Goal: Task Accomplishment & Management: Manage account settings

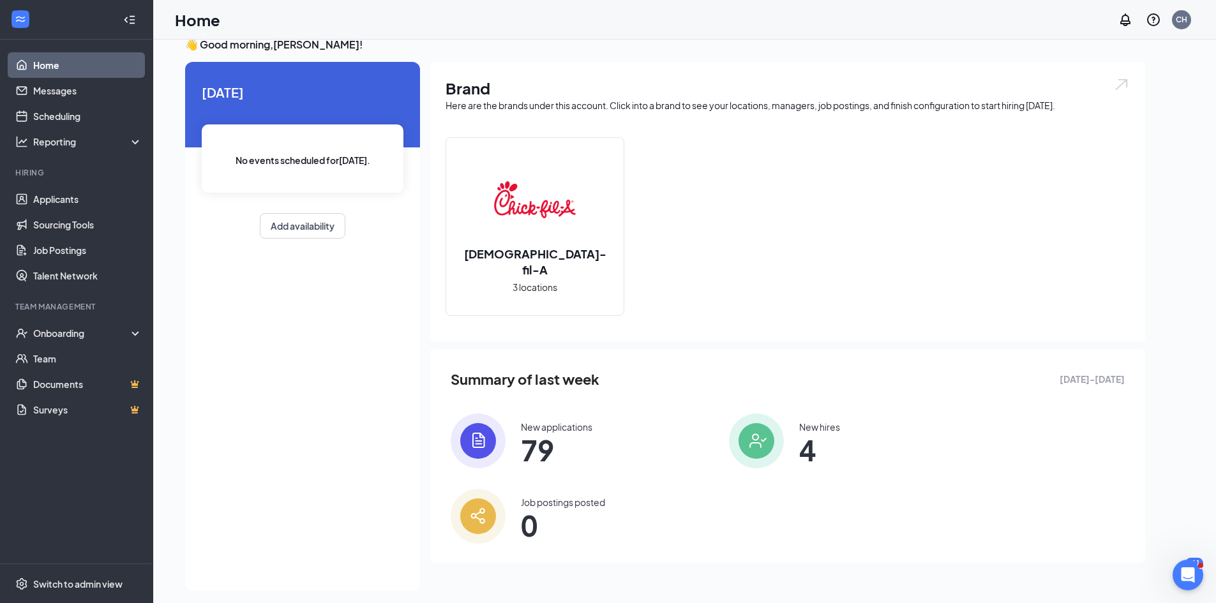
scroll to position [27, 0]
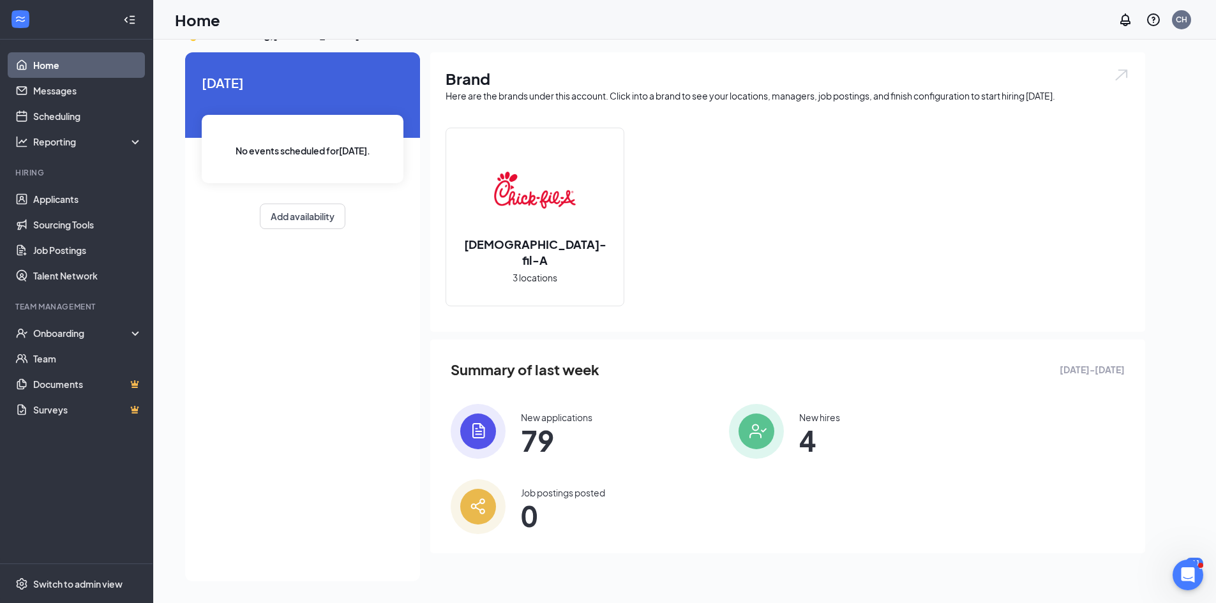
click at [799, 423] on div "New hires" at bounding box center [819, 417] width 41 height 13
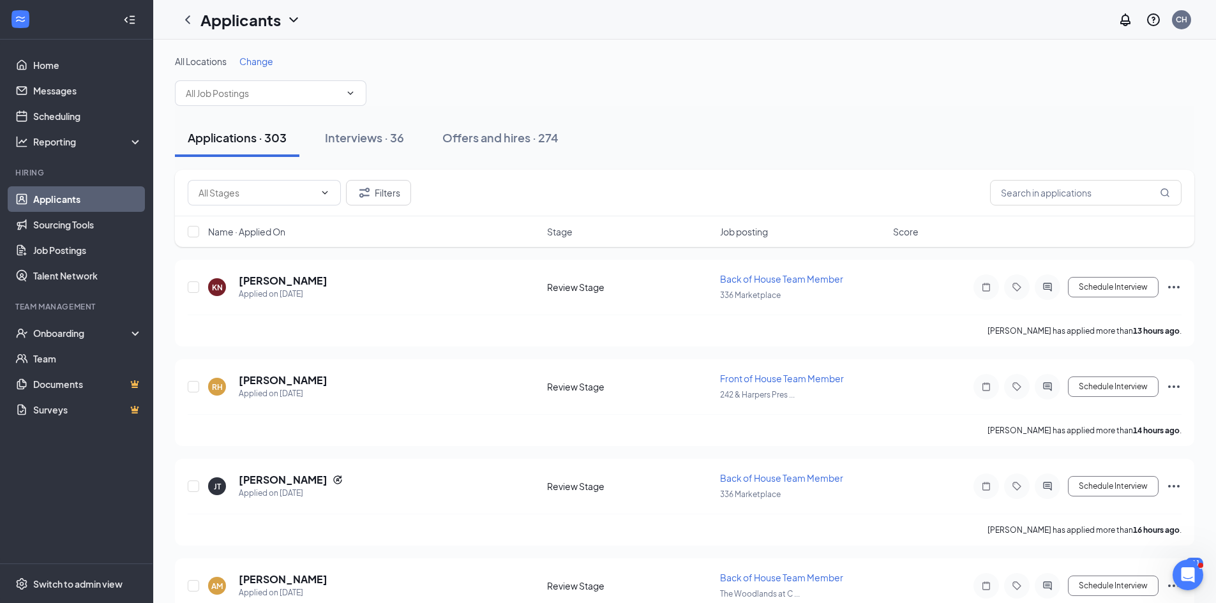
click at [135, 199] on link "Applicants" at bounding box center [87, 199] width 109 height 26
click at [94, 336] on div "Onboarding" at bounding box center [82, 333] width 98 height 13
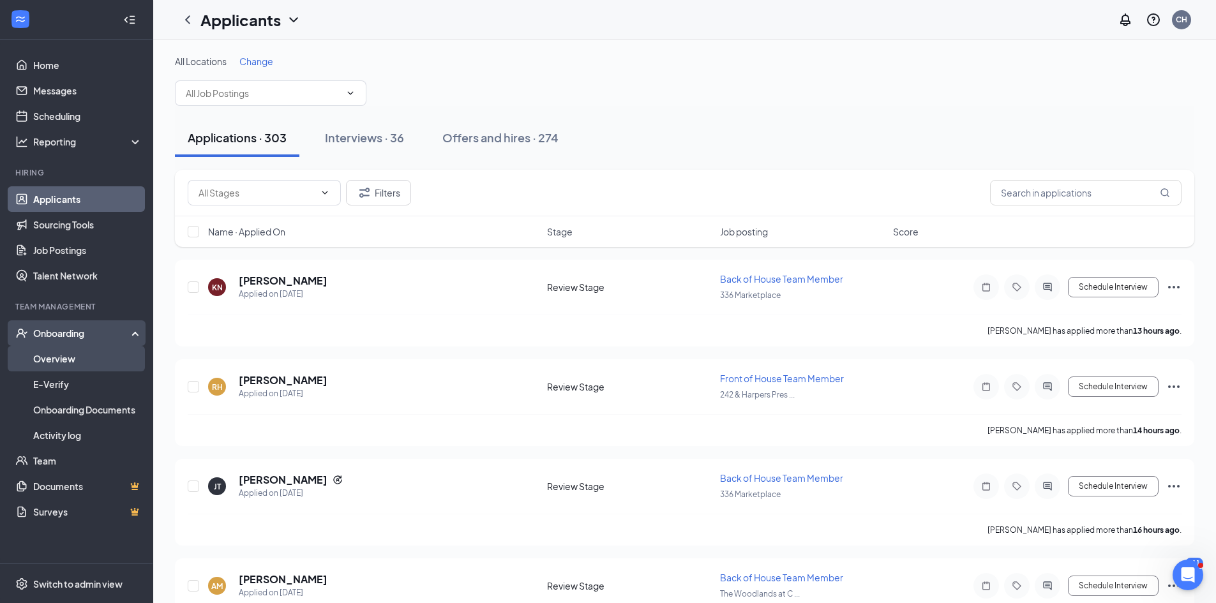
click at [92, 351] on link "Overview" at bounding box center [87, 359] width 109 height 26
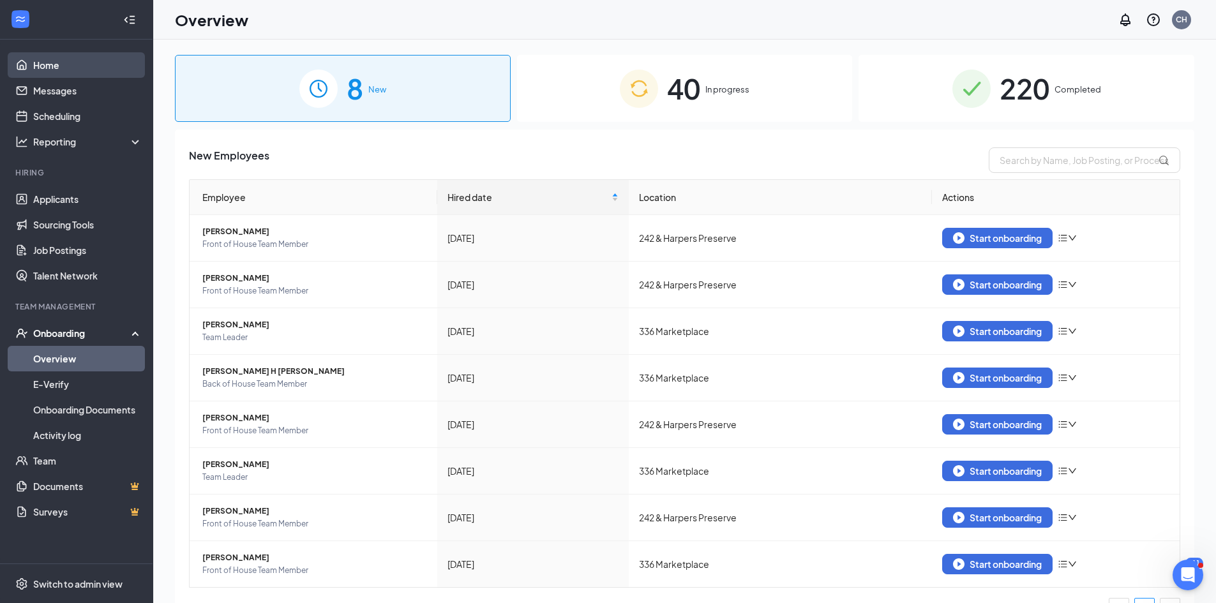
click at [66, 53] on link "Home" at bounding box center [87, 65] width 109 height 26
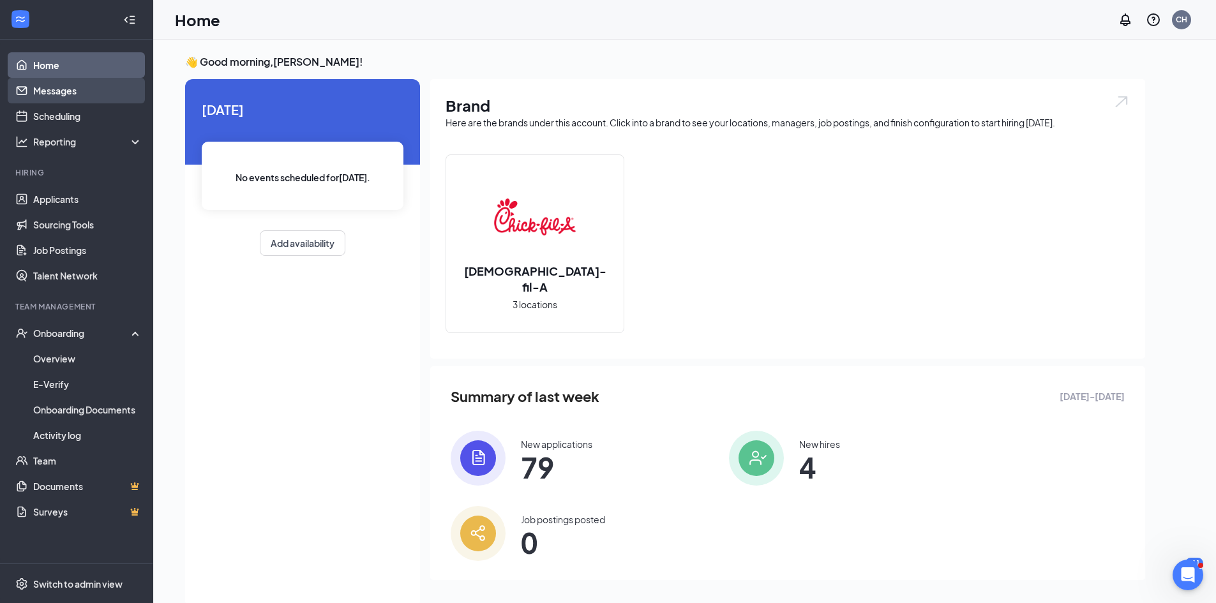
click at [68, 92] on link "Messages" at bounding box center [87, 91] width 109 height 26
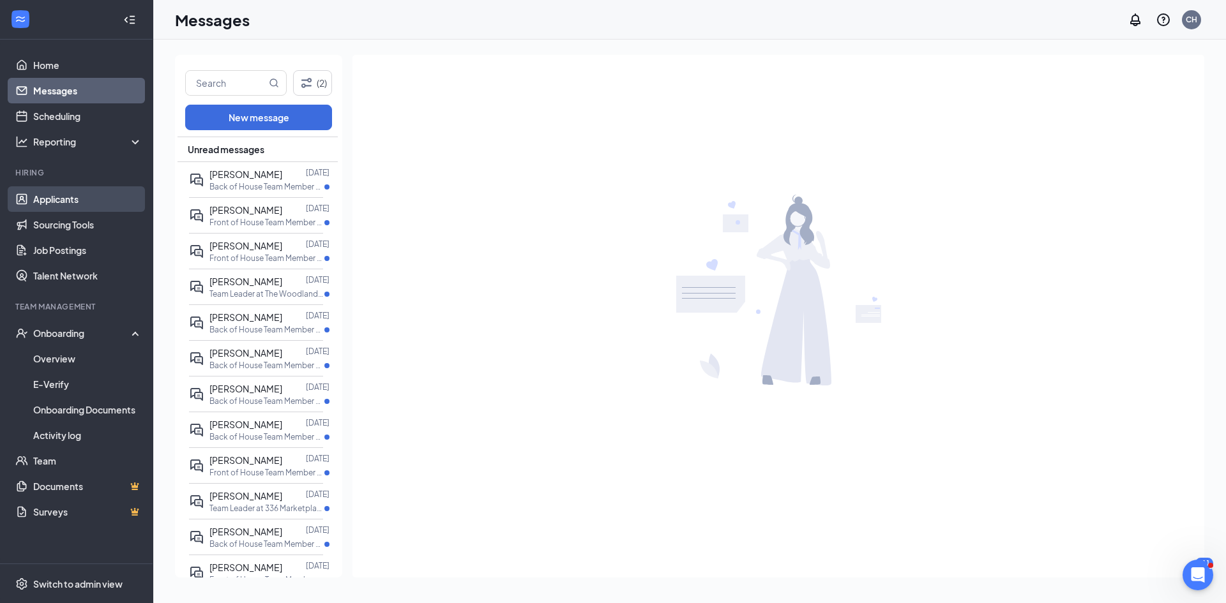
click at [113, 209] on link "Applicants" at bounding box center [87, 199] width 109 height 26
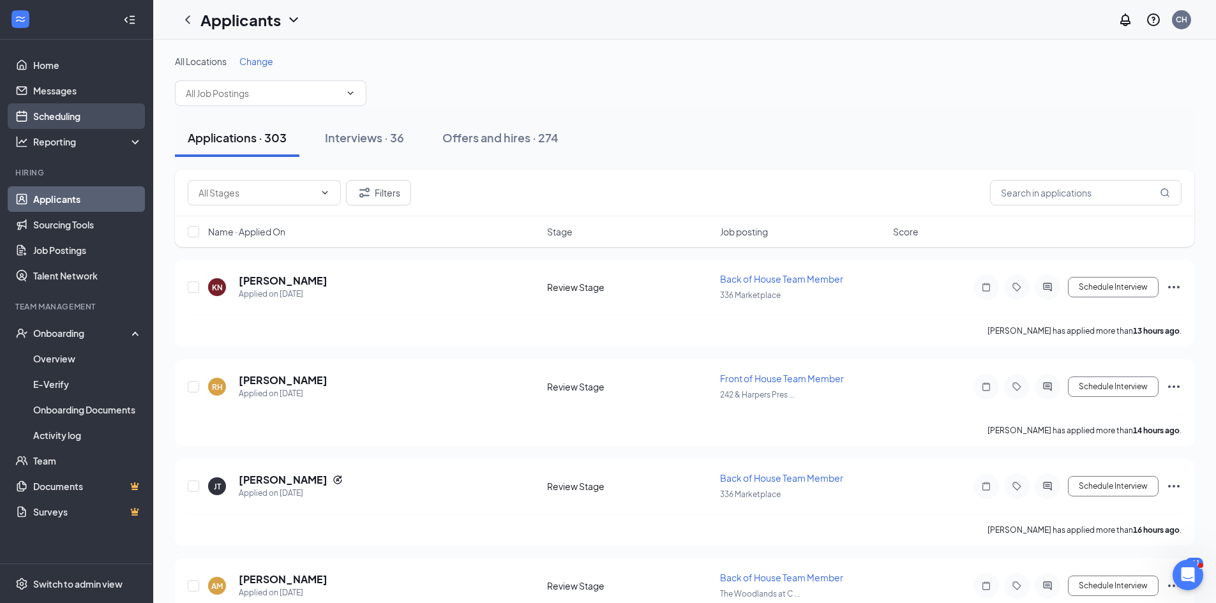
click at [89, 105] on link "Scheduling" at bounding box center [87, 116] width 109 height 26
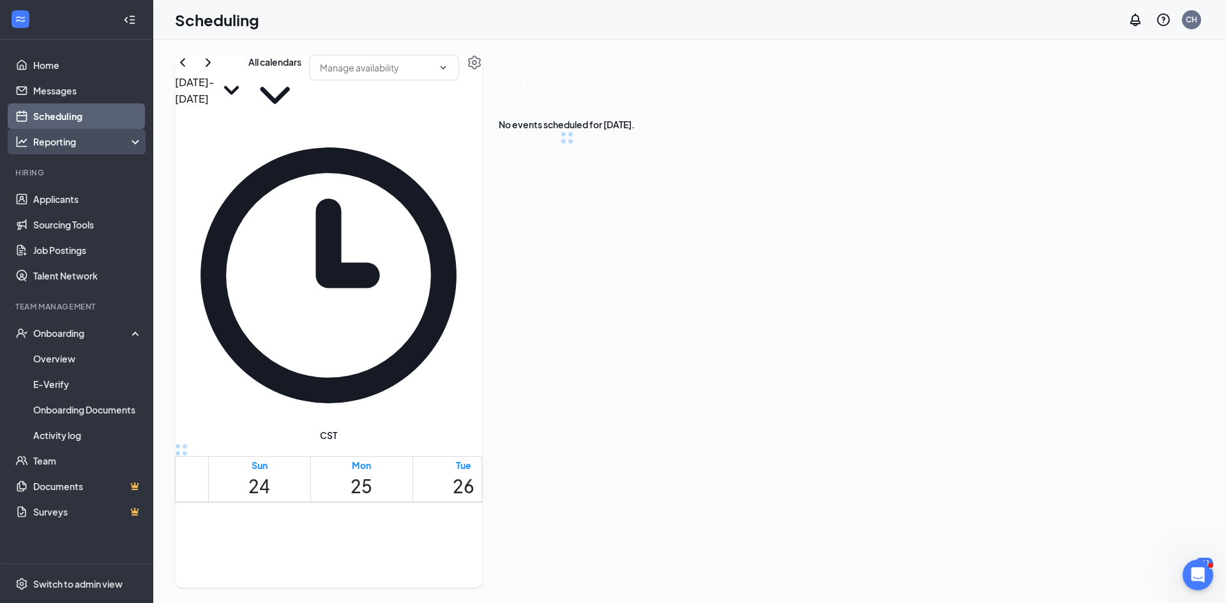
scroll to position [628, 0]
click at [86, 143] on div "Reporting" at bounding box center [88, 141] width 110 height 13
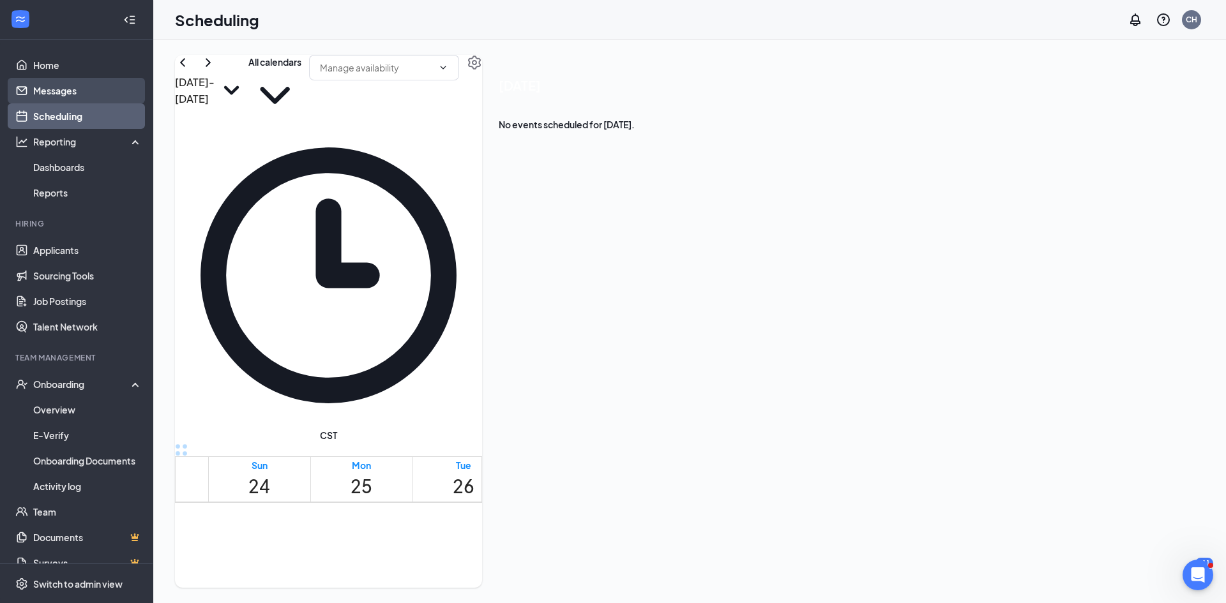
click at [87, 93] on link "Messages" at bounding box center [87, 91] width 109 height 26
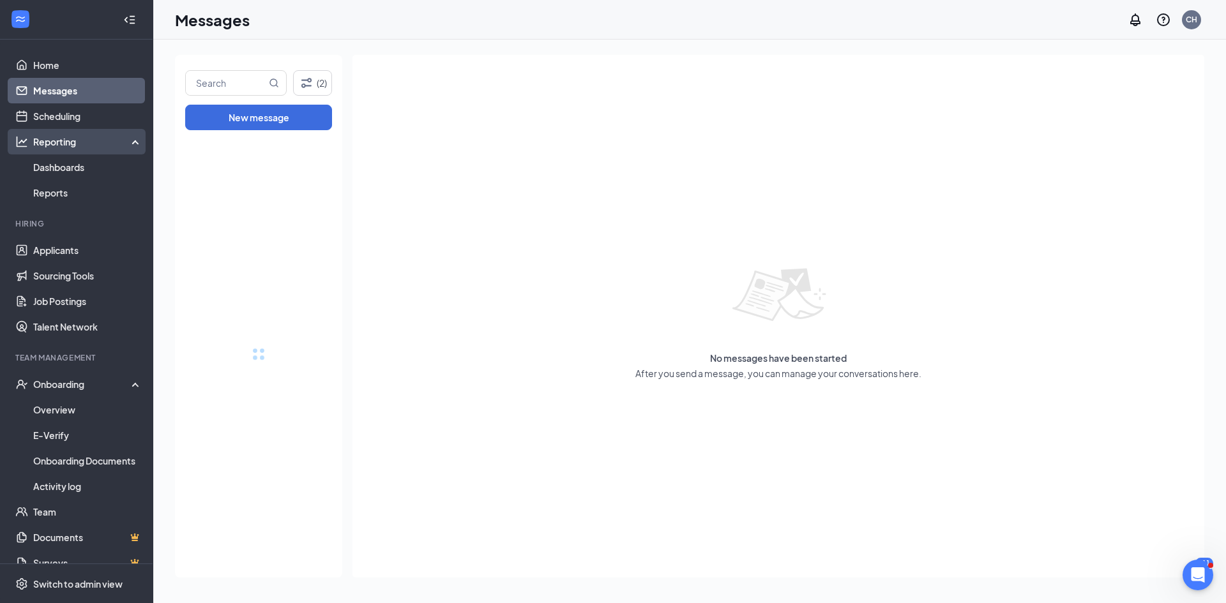
click at [96, 135] on div "Reporting" at bounding box center [88, 141] width 110 height 13
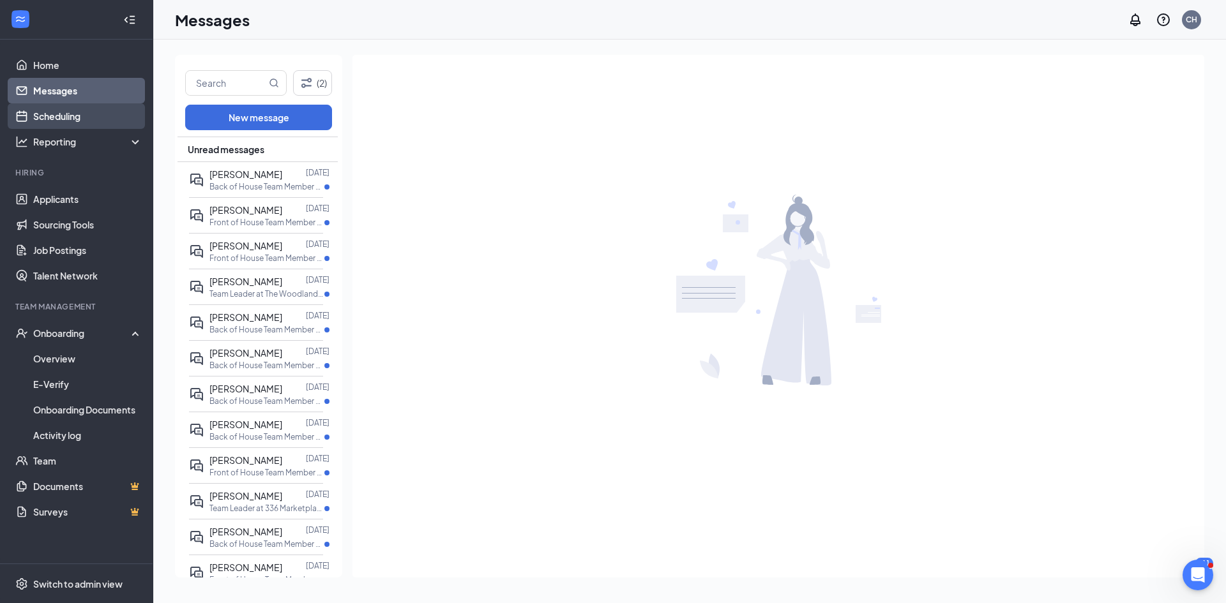
click at [96, 118] on link "Scheduling" at bounding box center [87, 116] width 109 height 26
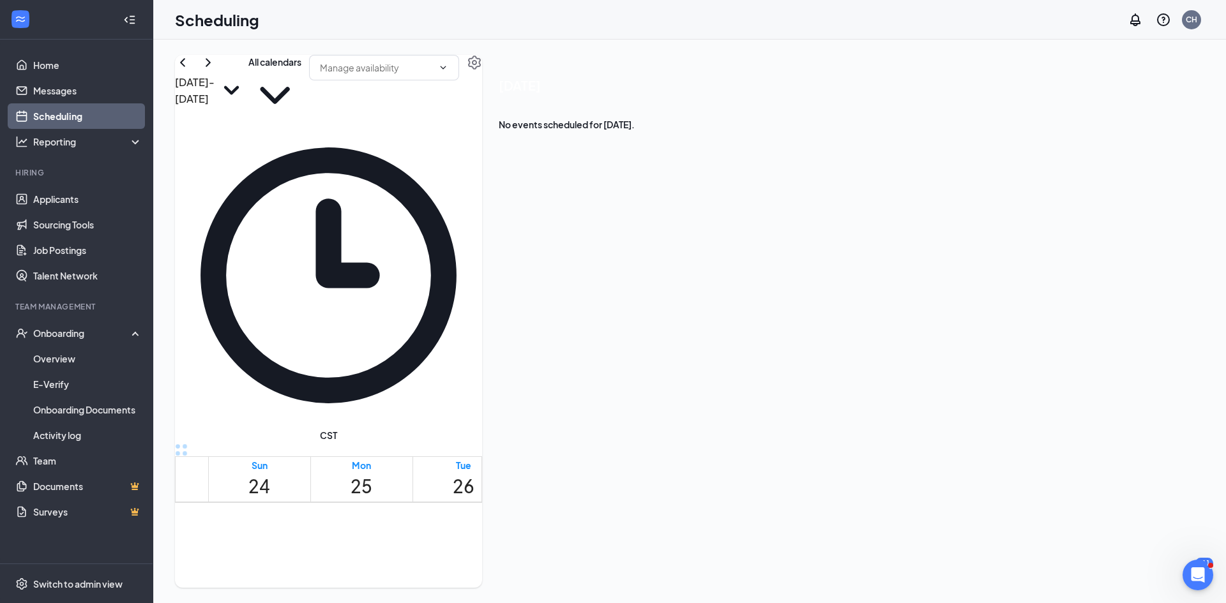
scroll to position [947, 0]
drag, startPoint x: 357, startPoint y: 446, endPoint x: 413, endPoint y: 435, distance: 57.1
click at [419, 432] on div "12am 1am 2am 3am 4am 5am 6am 7am 8am 9am 10am 11am 12pm 1pm 2pm 3pm 4pm 5pm 6pm…" at bounding box center [550, 260] width 748 height 1409
